Goal: Use online tool/utility: Use online tool/utility

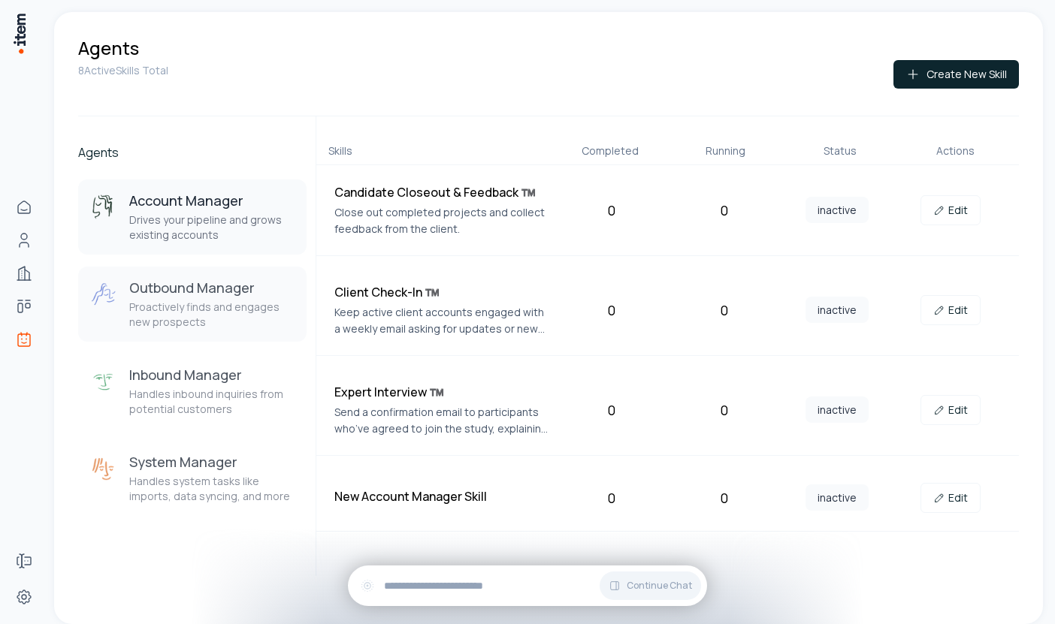
click at [174, 316] on p "Proactively finds and engages new prospects" at bounding box center [211, 315] width 165 height 30
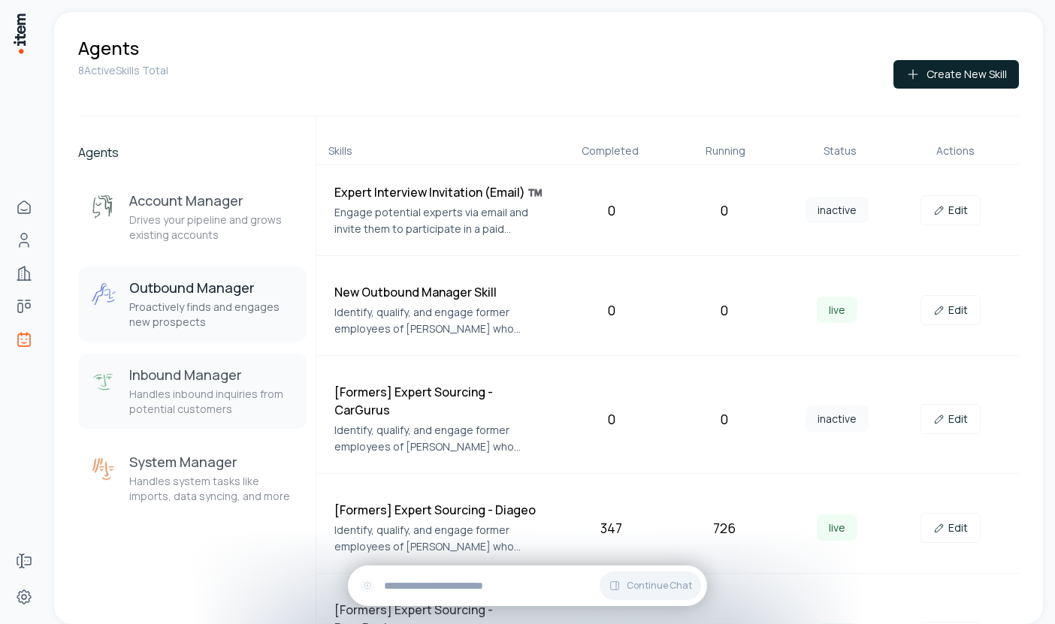
click at [186, 379] on h3 "Inbound Manager" at bounding box center [211, 375] width 165 height 18
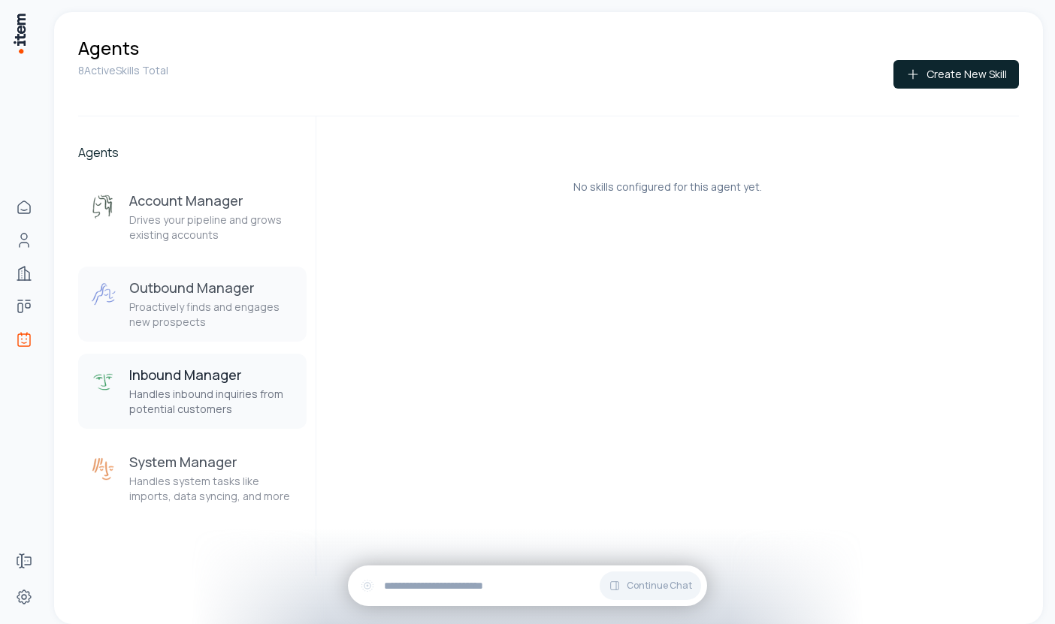
click at [189, 286] on h3 "Outbound Manager" at bounding box center [211, 288] width 165 height 18
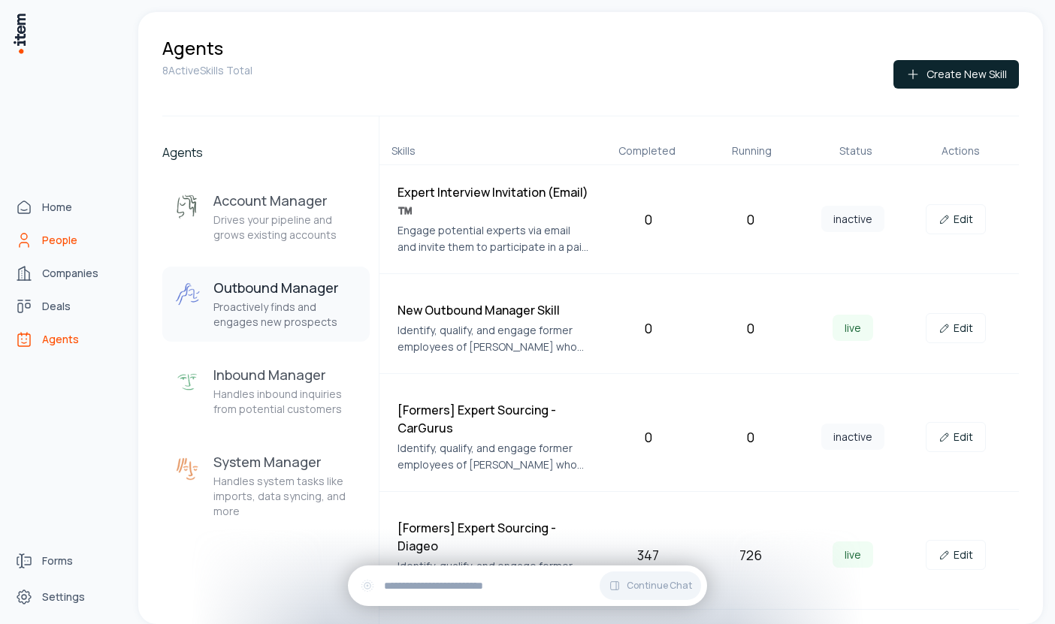
click at [26, 241] on icon "People" at bounding box center [24, 240] width 18 height 18
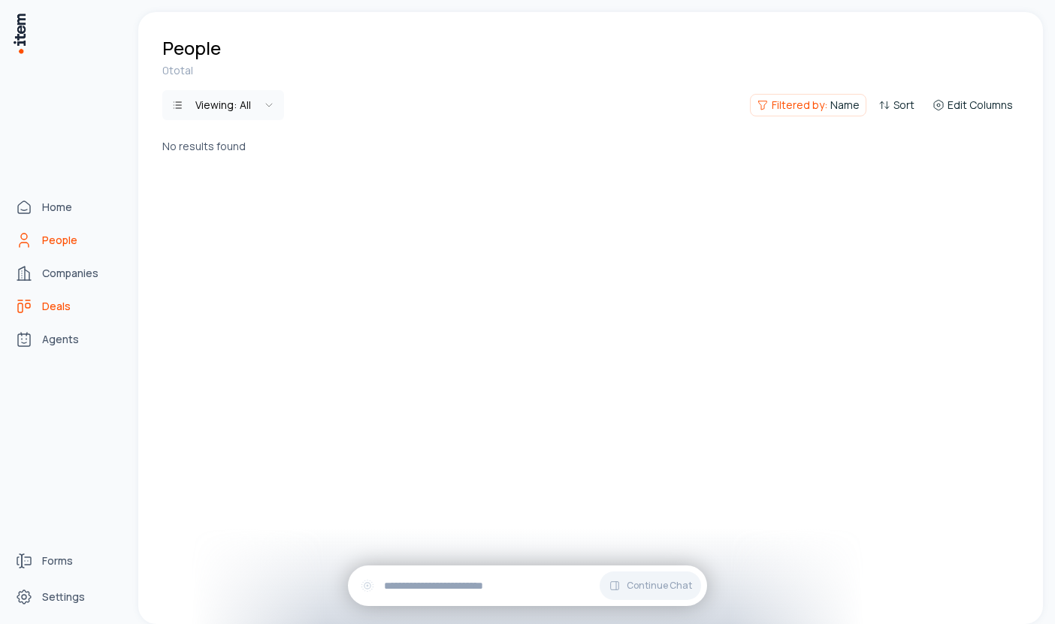
click at [61, 312] on span "Deals" at bounding box center [56, 306] width 29 height 15
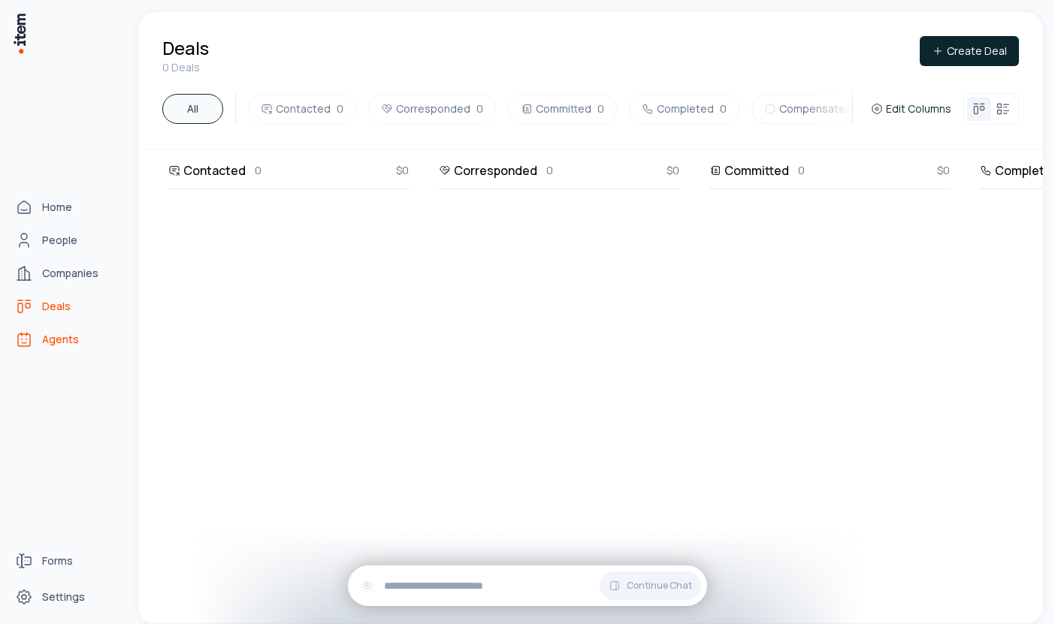
click at [64, 337] on span "Agents" at bounding box center [60, 339] width 37 height 15
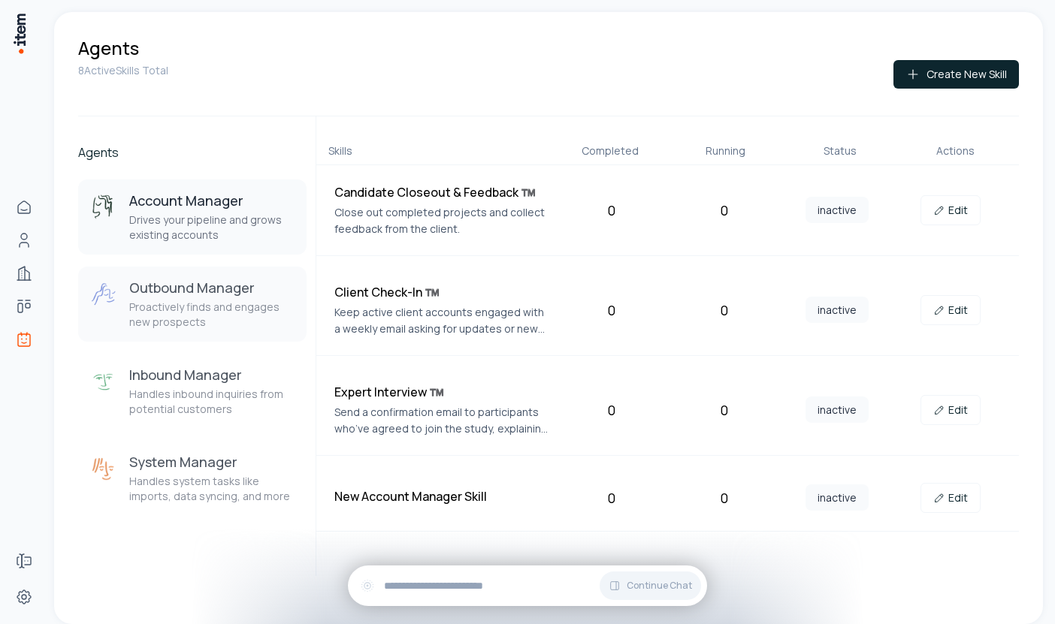
click at [220, 307] on p "Proactively finds and engages new prospects" at bounding box center [211, 315] width 165 height 30
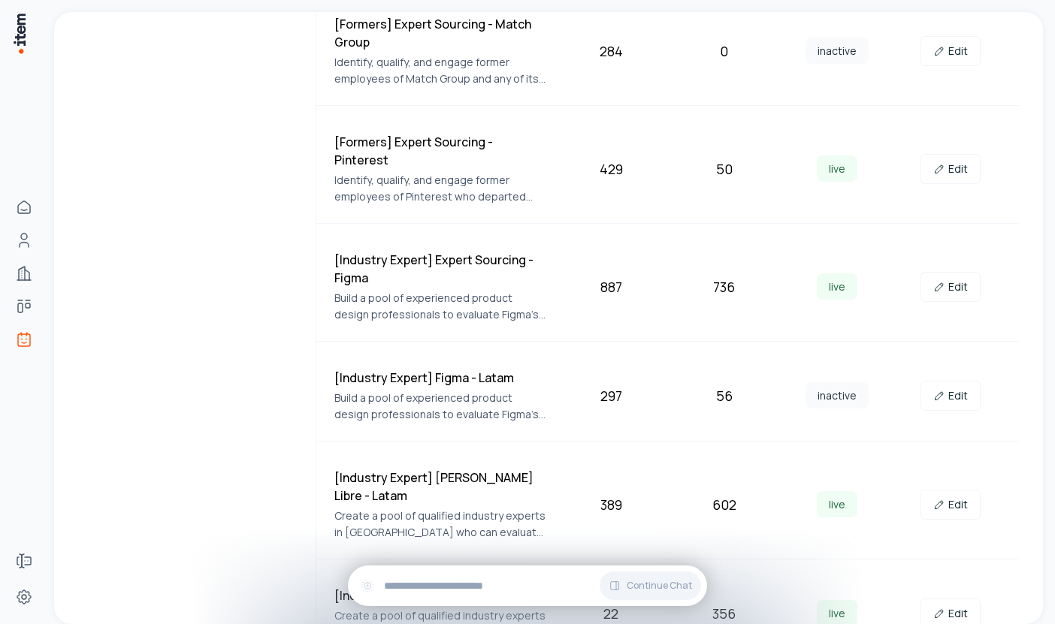
scroll to position [785, 0]
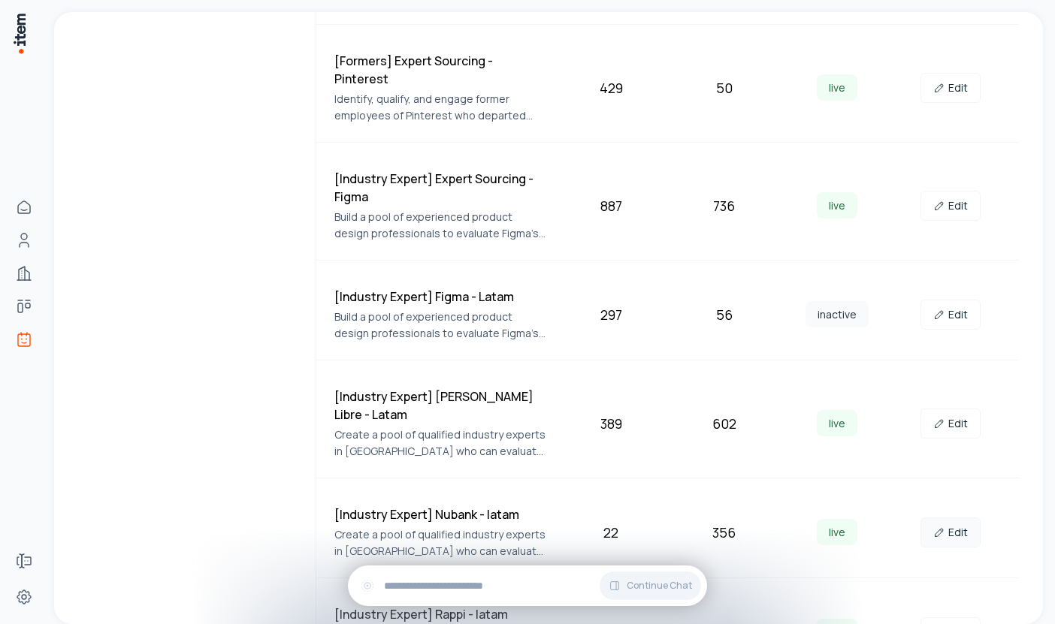
click at [964, 518] on link "Edit" at bounding box center [950, 533] width 60 height 30
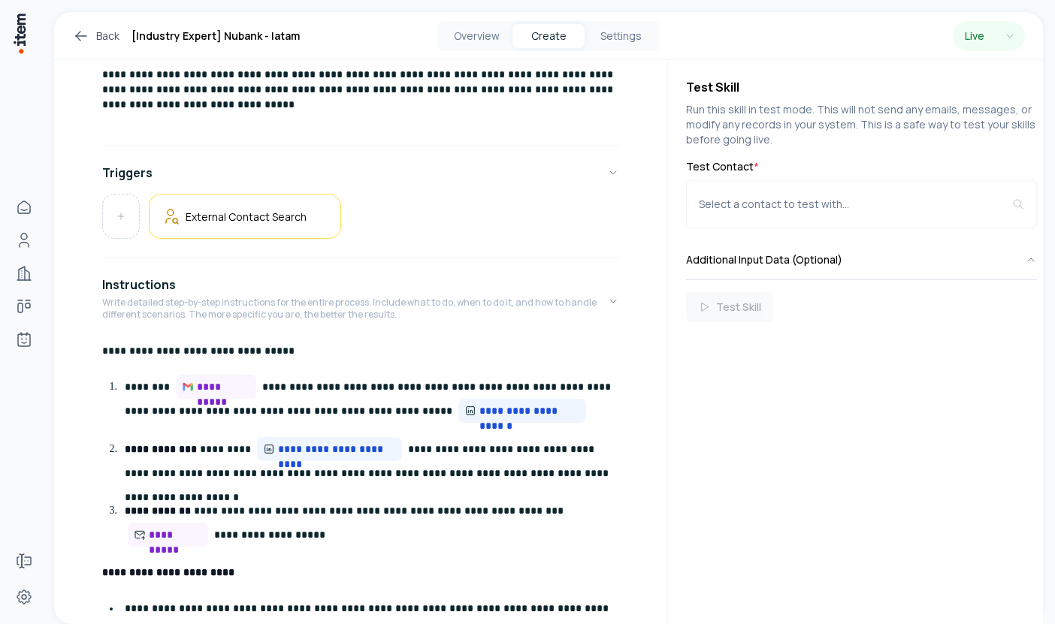
scroll to position [174, 0]
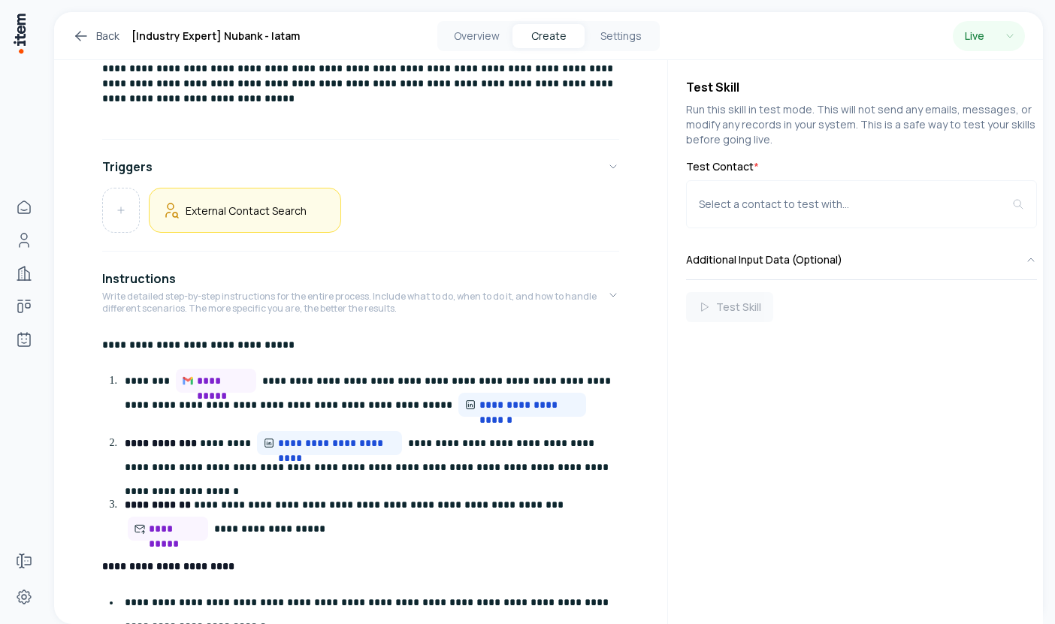
click at [264, 222] on div "External Contact Search" at bounding box center [245, 210] width 192 height 45
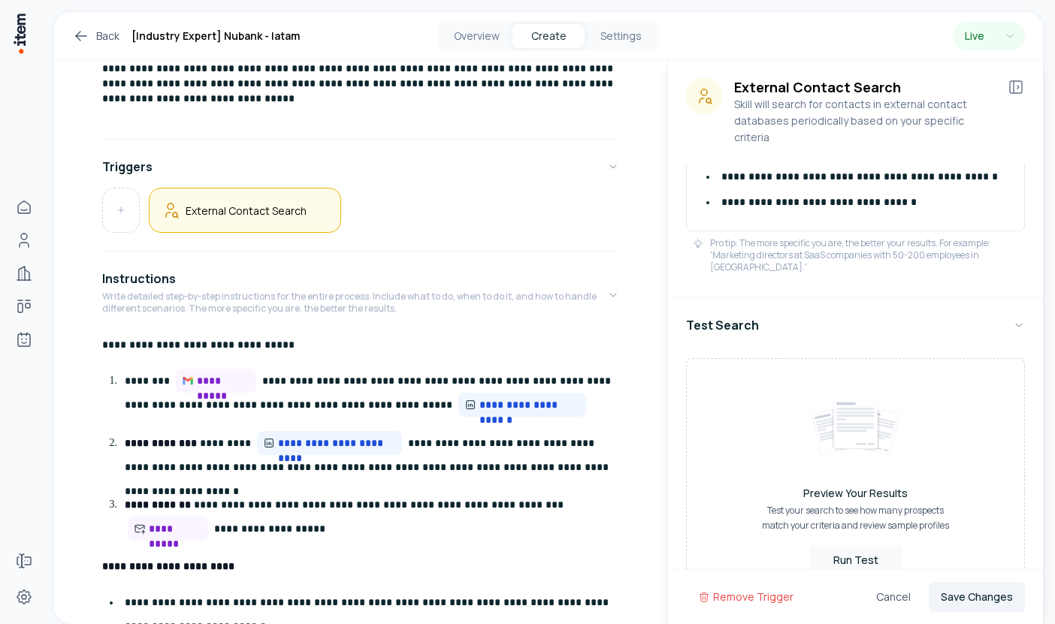
scroll to position [838, 0]
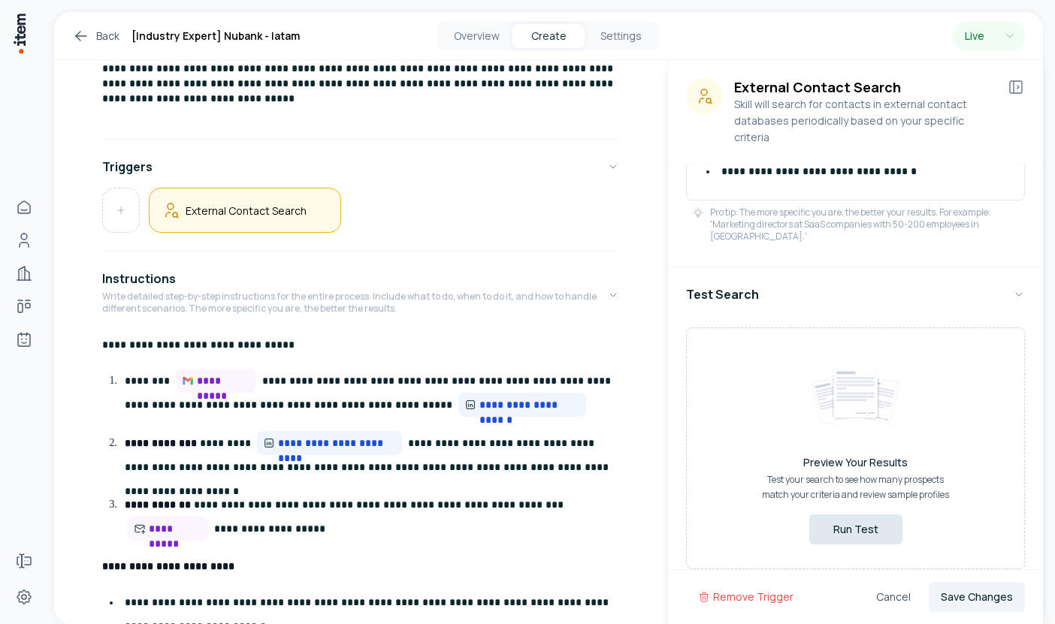
click at [852, 515] on button "Run Test" at bounding box center [855, 530] width 93 height 30
